Goal: Information Seeking & Learning: Check status

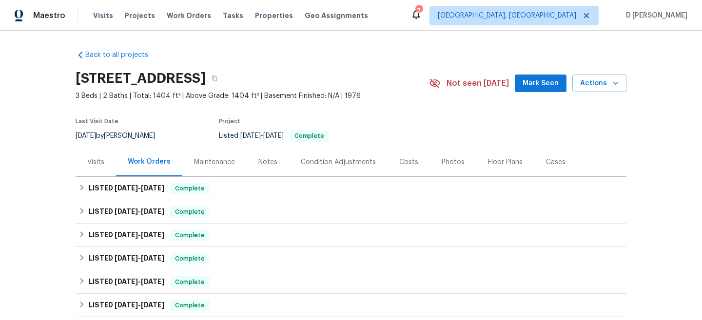
click at [98, 165] on div "Visits" at bounding box center [95, 163] width 17 height 10
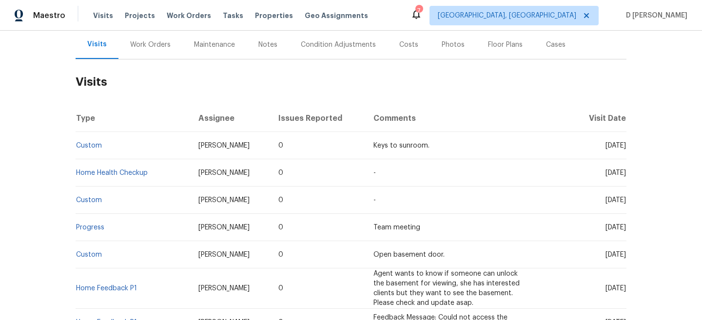
scroll to position [119, 0]
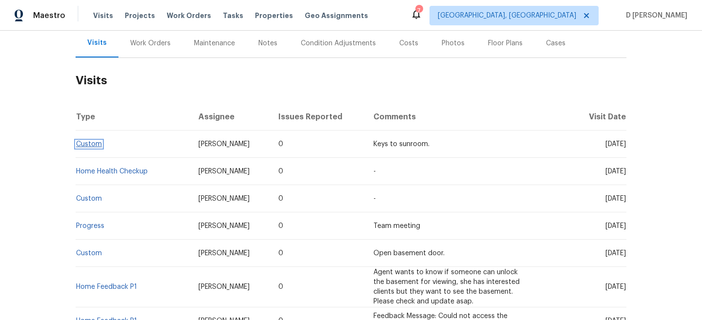
click at [95, 145] on link "Custom" at bounding box center [89, 144] width 26 height 7
click at [118, 150] on td "Custom" at bounding box center [133, 144] width 115 height 27
drag, startPoint x: 118, startPoint y: 150, endPoint x: 82, endPoint y: 147, distance: 35.7
click at [81, 148] on td "Custom" at bounding box center [133, 144] width 115 height 27
click at [114, 143] on td "Custom" at bounding box center [133, 144] width 115 height 27
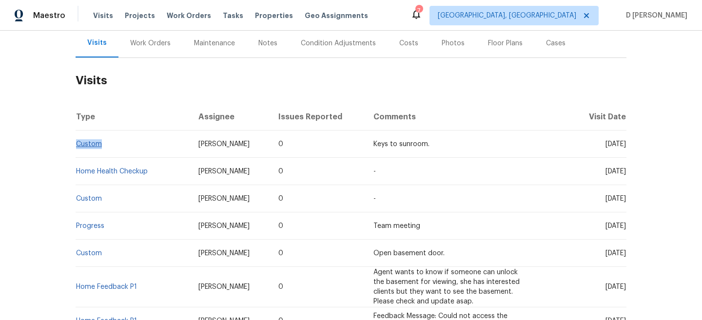
drag, startPoint x: 106, startPoint y: 145, endPoint x: 78, endPoint y: 146, distance: 28.3
click at [78, 146] on td "Custom" at bounding box center [133, 144] width 115 height 27
copy link "Custom"
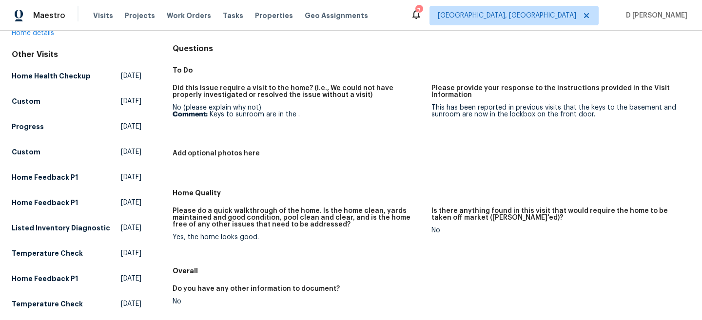
scroll to position [128, 0]
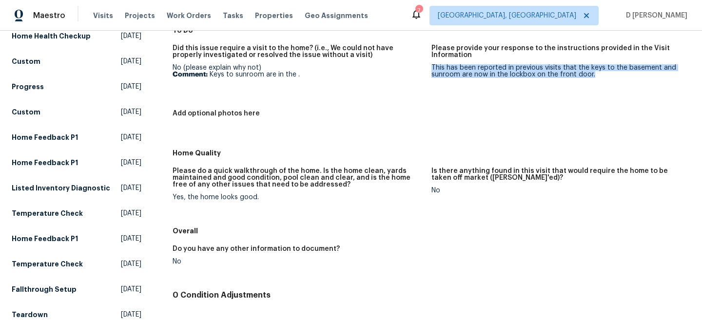
drag, startPoint x: 432, startPoint y: 67, endPoint x: 603, endPoint y: 77, distance: 172.0
click at [603, 77] on div "This has been reported in previous visits that the keys to the basement and sun…" at bounding box center [557, 71] width 251 height 14
copy div "This has been reported in previous visits that the keys to the basement and sun…"
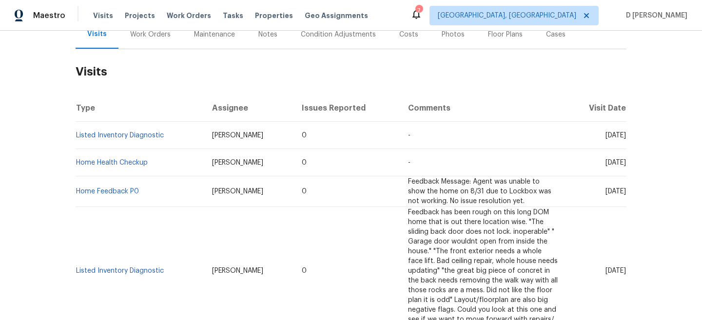
scroll to position [110, 0]
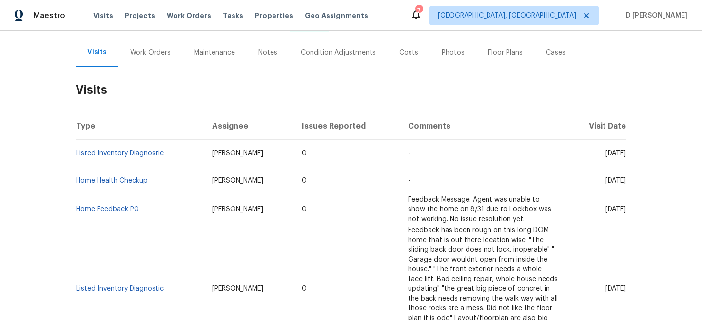
click at [160, 55] on div "Work Orders" at bounding box center [150, 53] width 40 height 10
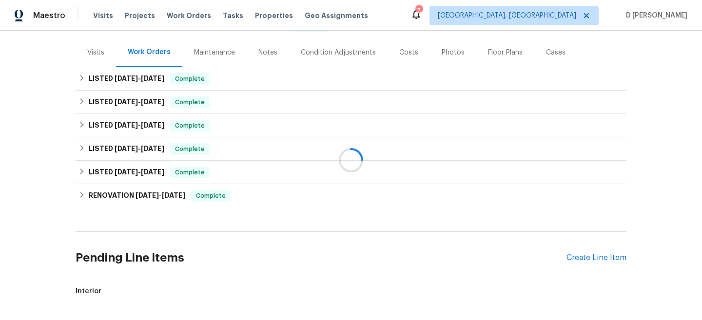
click at [82, 80] on div at bounding box center [351, 160] width 702 height 320
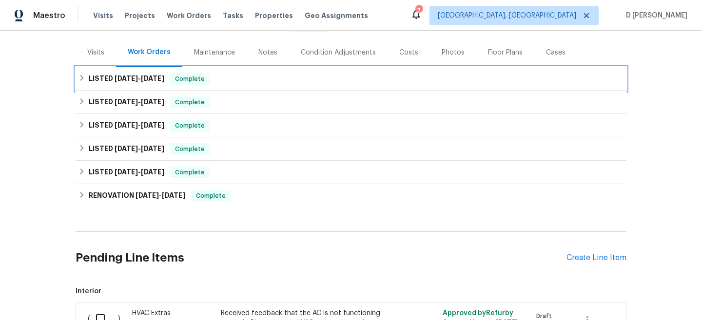
click at [82, 80] on icon at bounding box center [82, 78] width 7 height 7
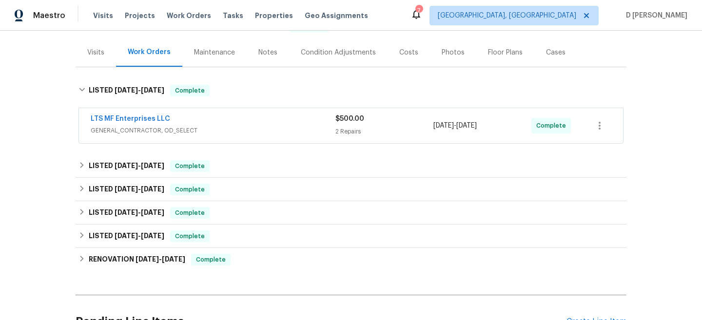
click at [126, 130] on span "GENERAL_CONTRACTOR, OD_SELECT" at bounding box center [213, 131] width 245 height 10
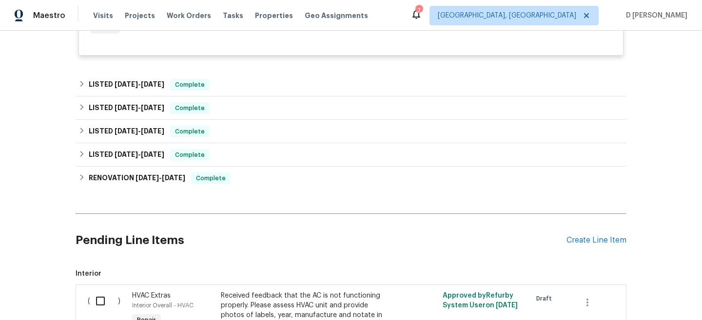
scroll to position [403, 0]
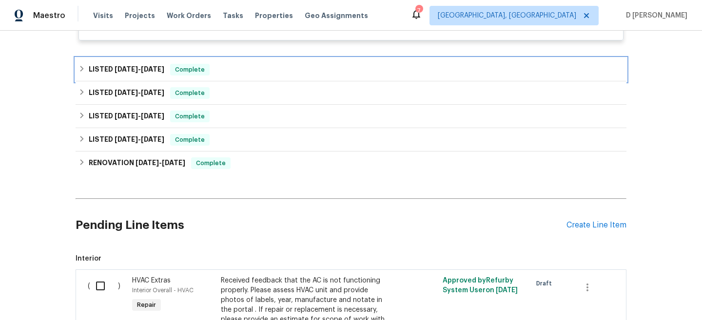
click at [85, 72] on icon at bounding box center [82, 68] width 7 height 7
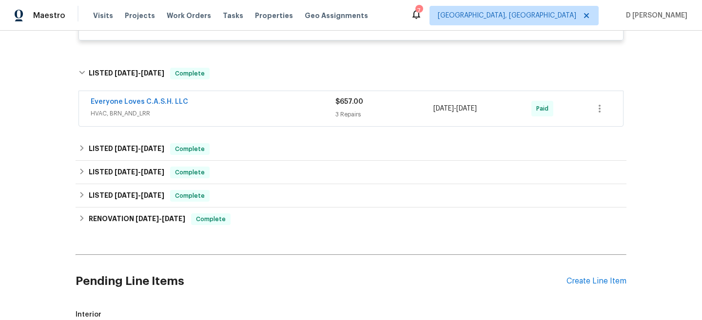
click at [177, 126] on div "Everyone Loves C.A.S.H. LLC HVAC, BRN_AND_LRR $657.00 3 Repairs 9/8/2025 - 9/9/…" at bounding box center [351, 108] width 544 height 35
click at [278, 109] on div "Everyone Loves C.A.S.H. LLC" at bounding box center [213, 103] width 245 height 12
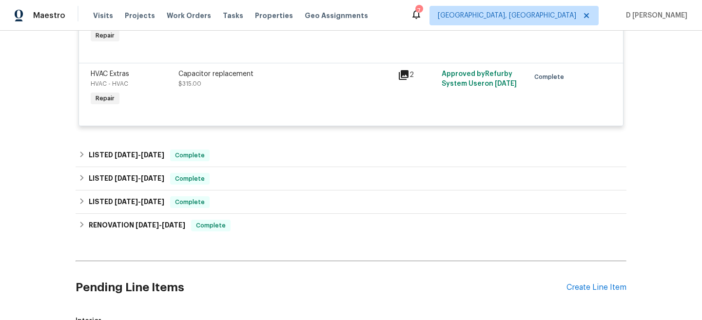
scroll to position [729, 0]
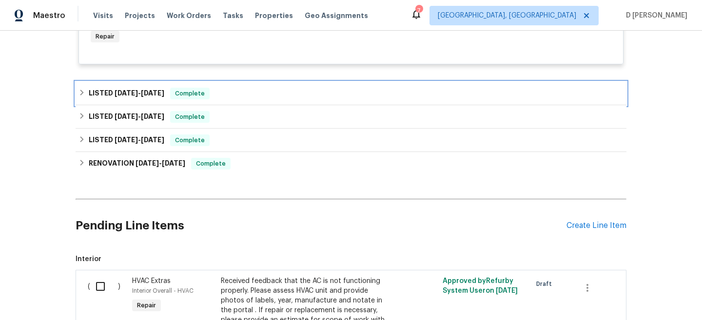
click at [80, 96] on icon at bounding box center [81, 93] width 3 height 6
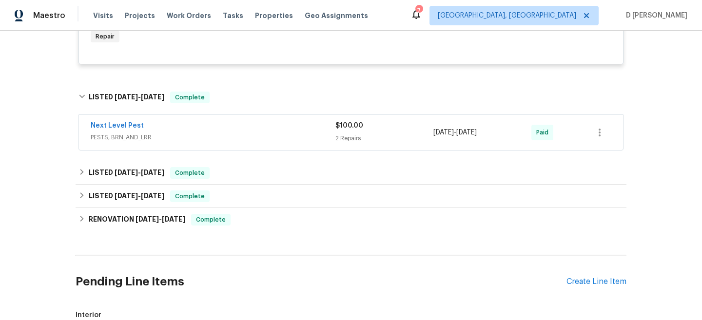
click at [217, 142] on span "PESTS, BRN_AND_LRR" at bounding box center [213, 138] width 245 height 10
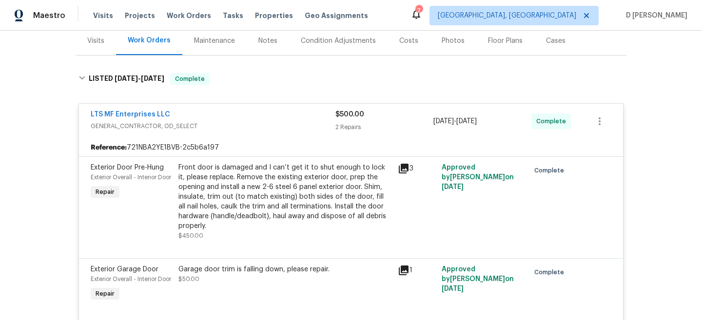
scroll to position [0, 0]
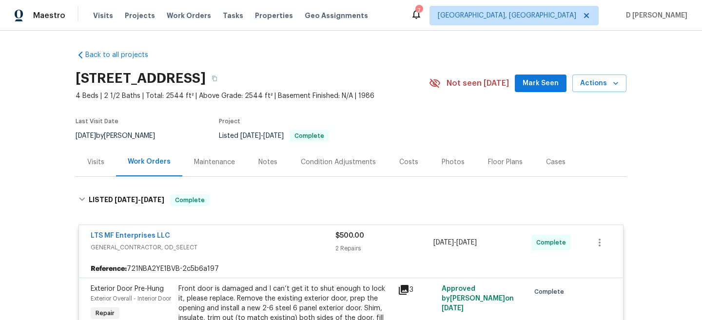
click at [93, 162] on div "Visits" at bounding box center [95, 163] width 17 height 10
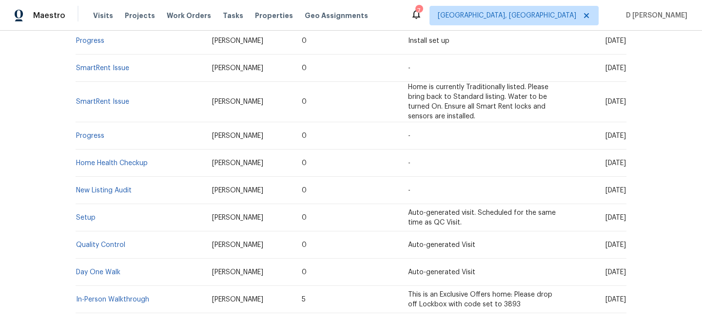
scroll to position [496, 0]
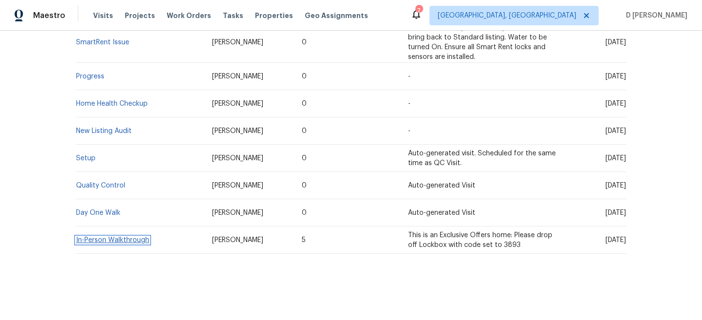
click at [99, 241] on link "In-Person Walkthrough" at bounding box center [112, 240] width 73 height 7
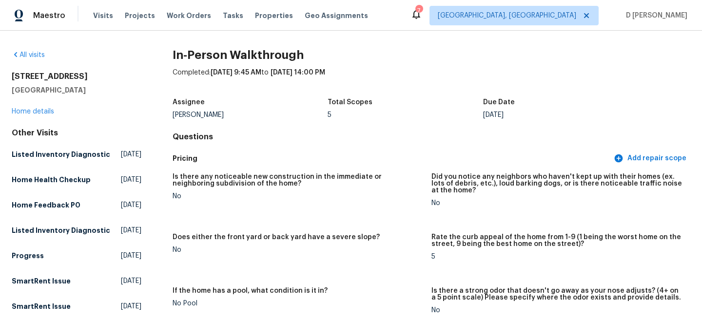
click at [36, 108] on div "316 Diamond Ln Burleson, TX 76028 Home details" at bounding box center [77, 94] width 130 height 45
click at [29, 113] on link "Home details" at bounding box center [33, 111] width 42 height 7
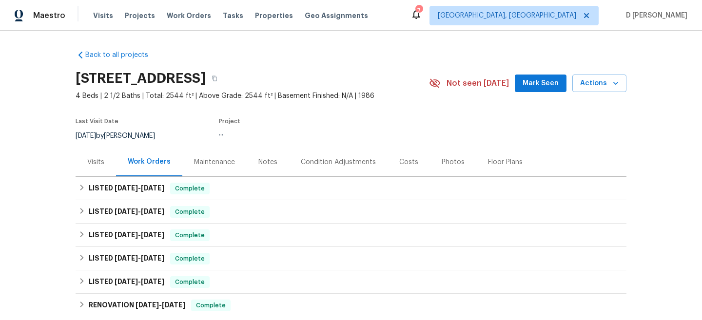
click at [90, 160] on div "Visits" at bounding box center [95, 163] width 17 height 10
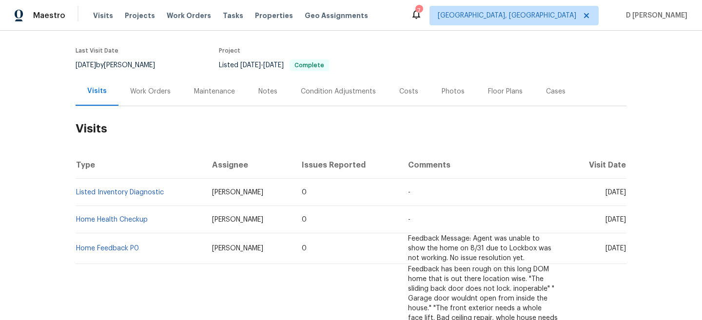
scroll to position [76, 0]
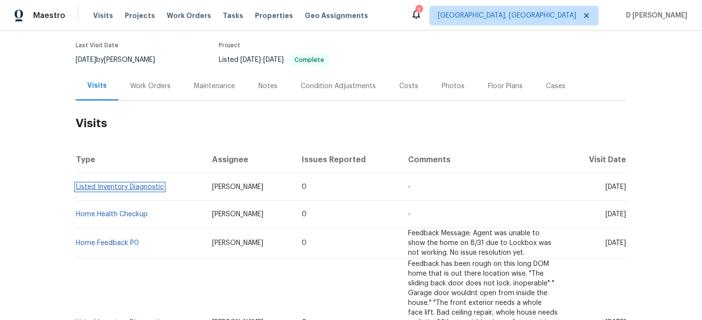
click at [136, 185] on link "Listed Inventory Diagnostic" at bounding box center [120, 187] width 88 height 7
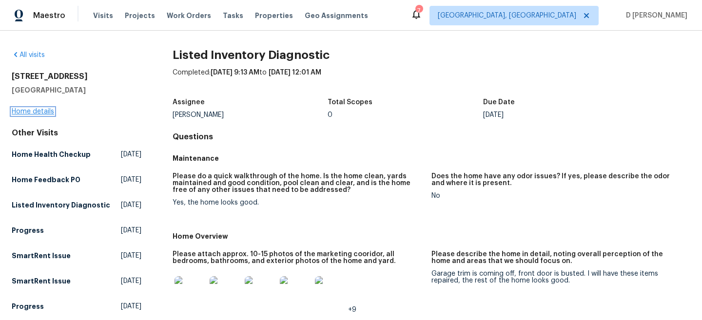
click at [37, 112] on link "Home details" at bounding box center [33, 111] width 42 height 7
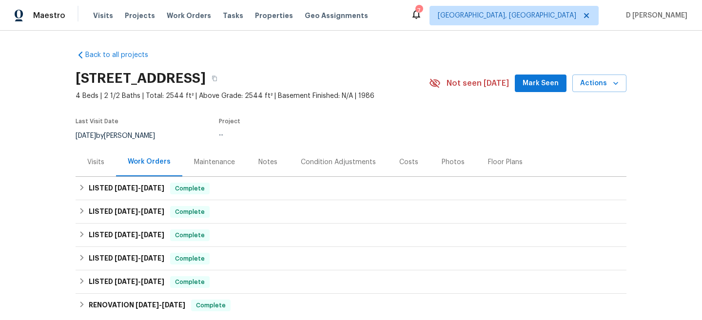
click at [87, 164] on div "Visits" at bounding box center [95, 163] width 17 height 10
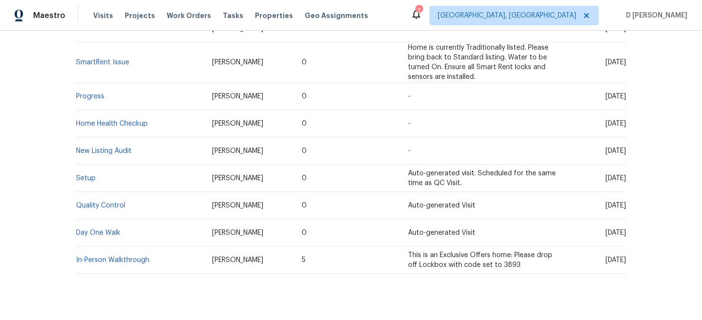
scroll to position [496, 0]
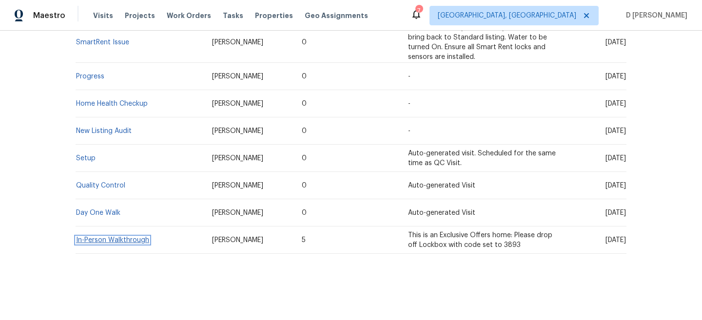
click at [128, 241] on link "In-Person Walkthrough" at bounding box center [112, 240] width 73 height 7
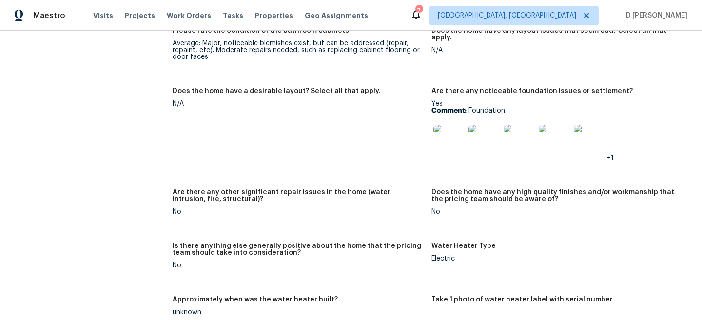
scroll to position [1798, 0]
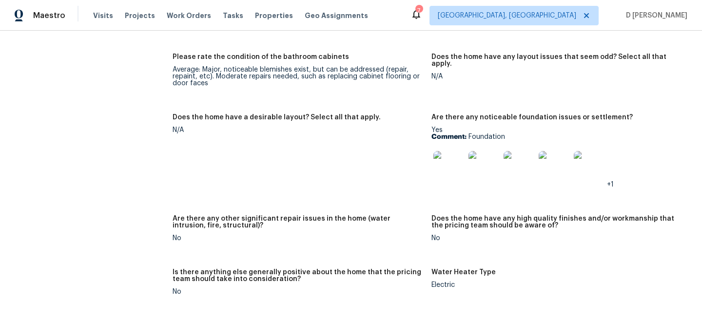
click at [452, 158] on img at bounding box center [449, 166] width 31 height 31
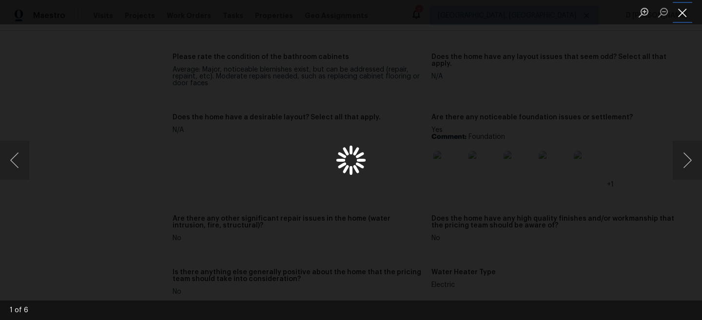
click at [683, 18] on button "Close lightbox" at bounding box center [683, 12] width 20 height 17
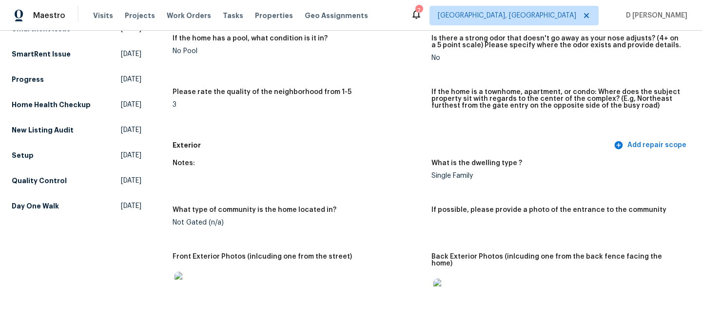
scroll to position [0, 0]
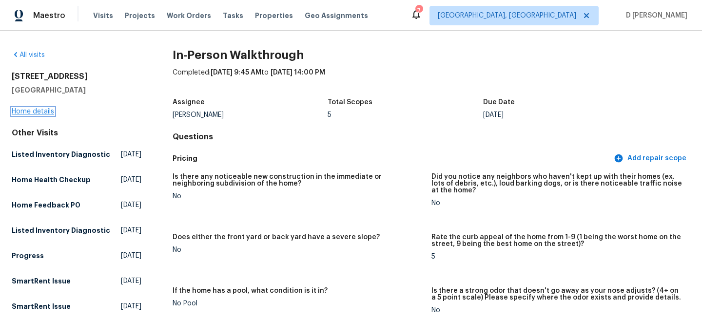
click at [44, 109] on link "Home details" at bounding box center [33, 111] width 42 height 7
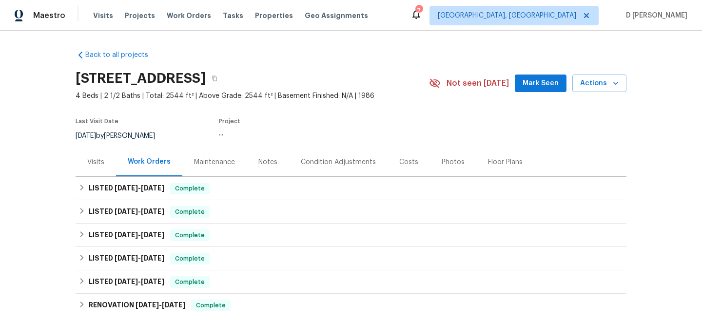
click at [98, 162] on div "Visits" at bounding box center [95, 163] width 17 height 10
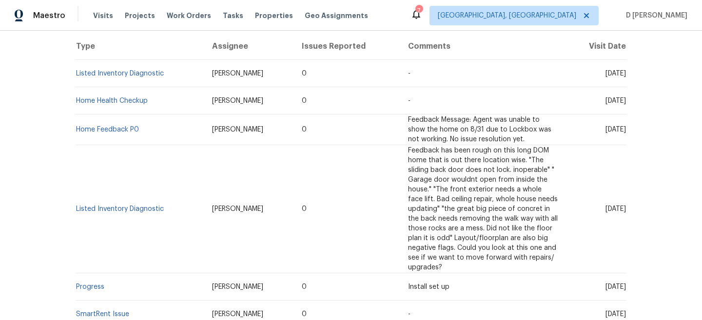
scroll to position [496, 0]
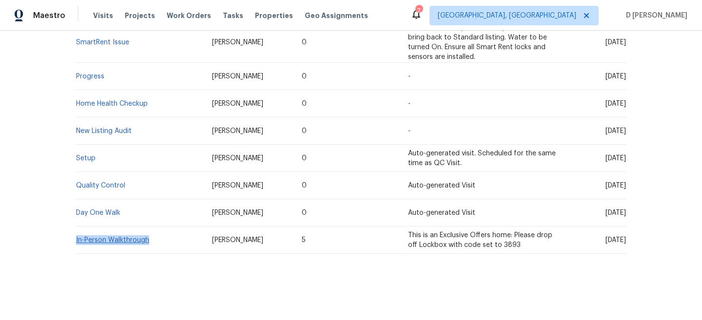
drag, startPoint x: 156, startPoint y: 242, endPoint x: 76, endPoint y: 240, distance: 80.0
click at [76, 240] on td "In-Person Walkthrough" at bounding box center [140, 240] width 129 height 27
copy link "In-Person Walkthrough"
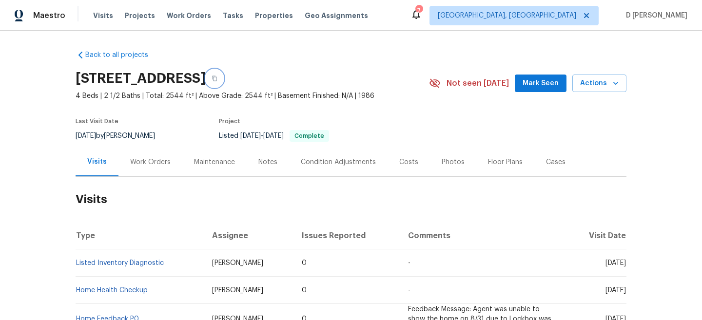
click at [217, 80] on icon "button" at bounding box center [214, 78] width 5 height 5
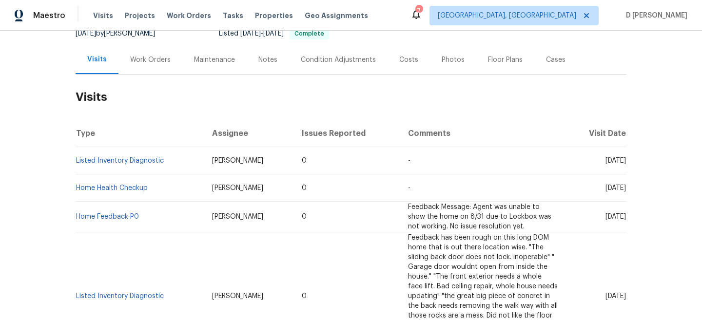
drag, startPoint x: 585, startPoint y: 160, endPoint x: 612, endPoint y: 160, distance: 26.8
click at [612, 160] on span "Wed, Sep 24 2025" at bounding box center [616, 161] width 20 height 7
drag, startPoint x: 586, startPoint y: 160, endPoint x: 609, endPoint y: 160, distance: 22.9
click at [609, 160] on span "Wed, Sep 24 2025" at bounding box center [616, 161] width 20 height 7
copy span "Sep 24"
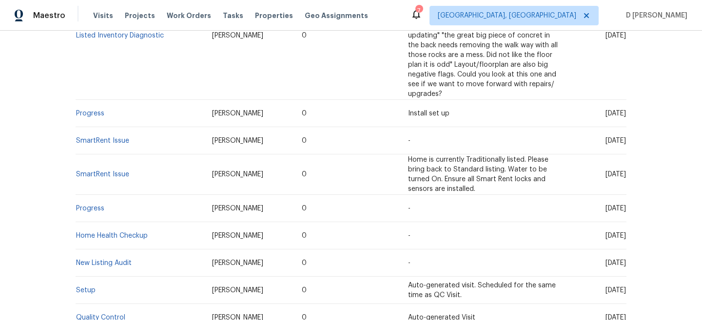
scroll to position [496, 0]
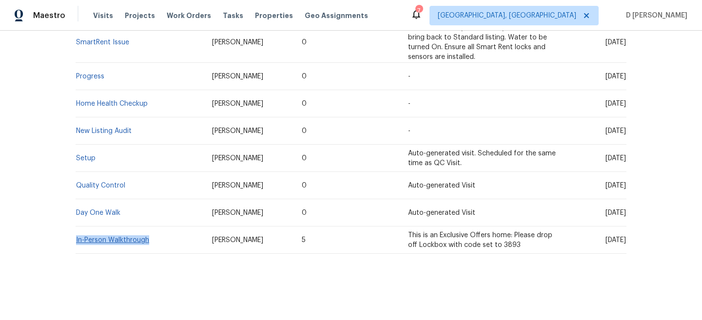
drag, startPoint x: 153, startPoint y: 240, endPoint x: 77, endPoint y: 237, distance: 76.2
click at [77, 237] on td "In-Person Walkthrough" at bounding box center [140, 240] width 129 height 27
copy link "In-Person Walkthrough"
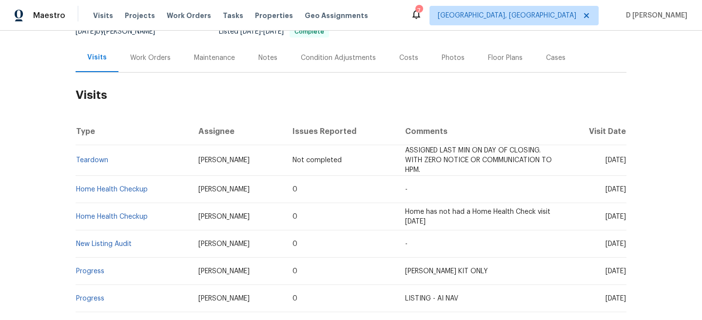
scroll to position [106, 0]
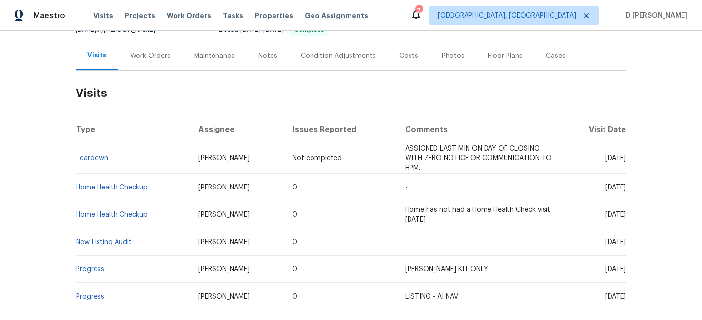
drag, startPoint x: 586, startPoint y: 187, endPoint x: 609, endPoint y: 188, distance: 22.4
click at [609, 188] on span "[DATE]" at bounding box center [616, 187] width 20 height 7
copy span "[DATE]"
